Goal: Task Accomplishment & Management: Manage account settings

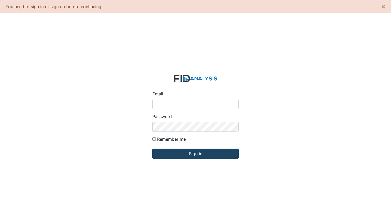
type input "[EMAIL_ADDRESS][DOMAIN_NAME]"
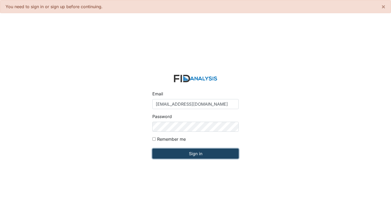
click at [203, 153] on input "Sign in" at bounding box center [196, 154] width 86 height 10
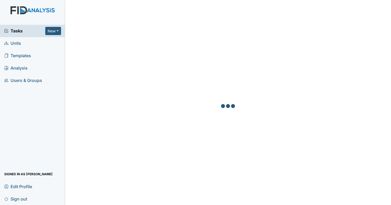
click at [35, 32] on span "Tasks" at bounding box center [24, 31] width 41 height 6
click at [39, 30] on span "Tasks" at bounding box center [24, 31] width 41 height 6
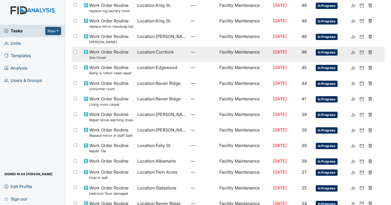
scroll to position [93, 0]
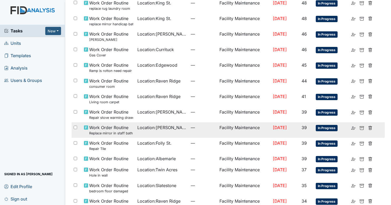
click at [203, 123] on td "—" at bounding box center [203, 130] width 28 height 16
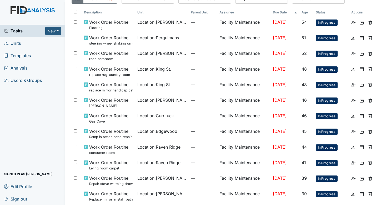
scroll to position [0, 0]
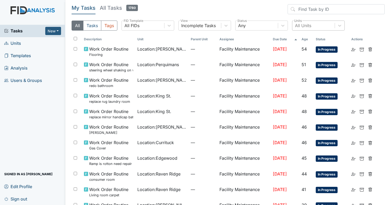
click at [312, 23] on div "All Units" at bounding box center [314, 25] width 42 height 9
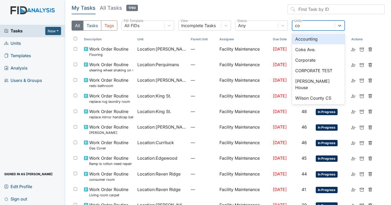
type input "cok"
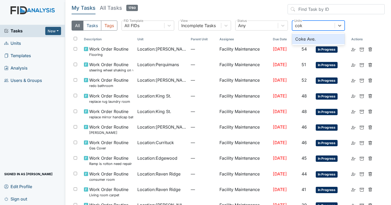
click at [312, 36] on div "Coke Ave." at bounding box center [318, 39] width 53 height 11
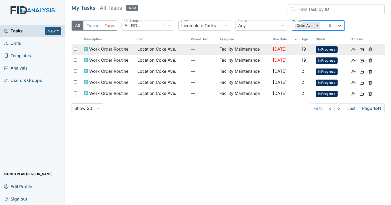
click at [210, 45] on td "—" at bounding box center [203, 49] width 28 height 11
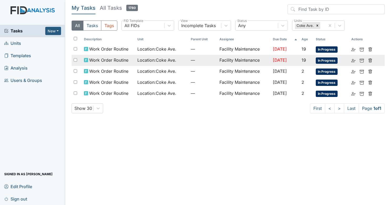
click at [171, 57] on span "Location : Coke Ave." at bounding box center [157, 60] width 39 height 6
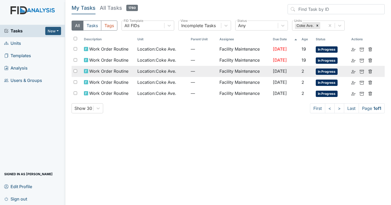
click at [159, 70] on span "Location : Coke Ave." at bounding box center [157, 71] width 39 height 6
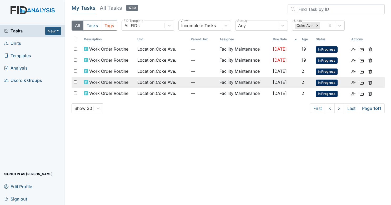
click at [138, 79] on span "Location : Coke Ave." at bounding box center [157, 82] width 39 height 6
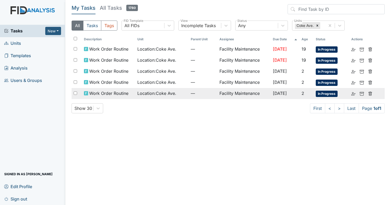
click at [138, 91] on span "Location : Coke Ave." at bounding box center [157, 93] width 39 height 6
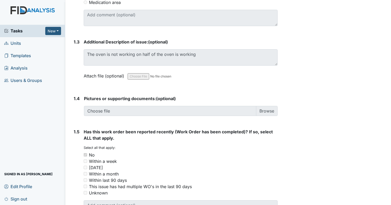
scroll to position [327, 0]
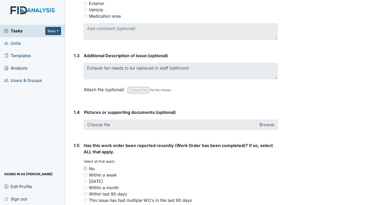
scroll to position [357, 0]
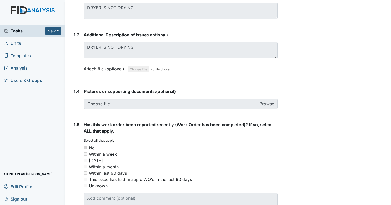
scroll to position [332, 0]
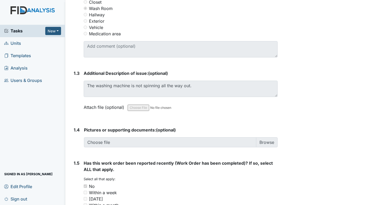
scroll to position [293, 0]
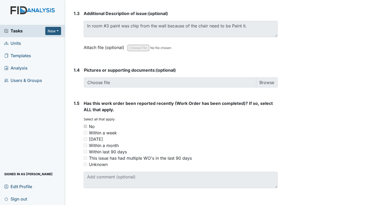
scroll to position [357, 0]
